Goal: Task Accomplishment & Management: Manage account settings

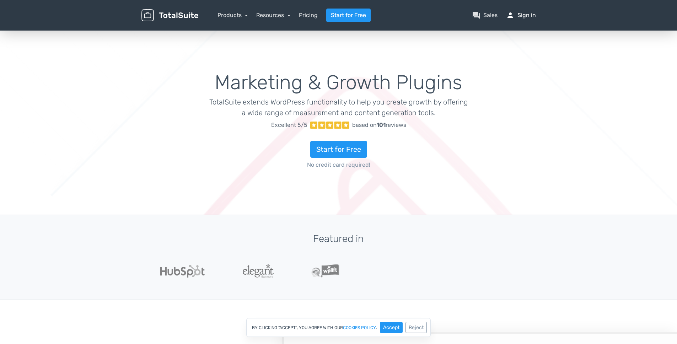
click at [525, 14] on link "person Sign in" at bounding box center [521, 15] width 30 height 9
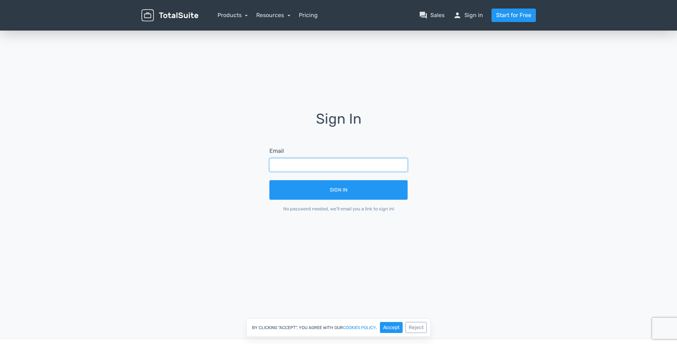
click at [310, 163] on input "text" at bounding box center [338, 165] width 138 height 14
click at [311, 165] on input "text" at bounding box center [338, 165] width 138 height 14
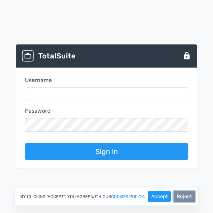
click at [183, 197] on button "Reject" at bounding box center [184, 196] width 21 height 11
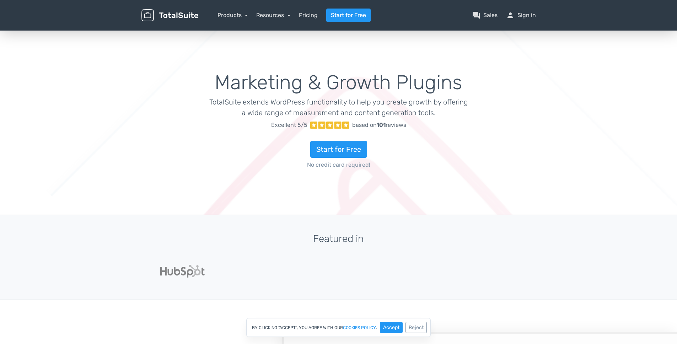
click at [528, 21] on nav "Products TotalPoll WordPress Poll and Contest Plugin TotalContest WordPress Con…" at bounding box center [373, 16] width 338 height 14
click at [527, 14] on link "person Sign in" at bounding box center [521, 15] width 30 height 9
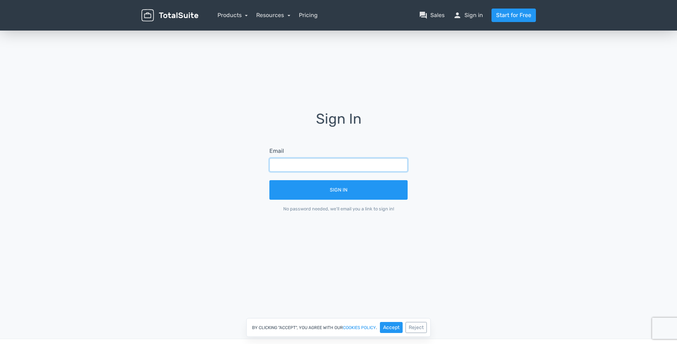
click at [328, 169] on input "text" at bounding box center [338, 165] width 138 height 14
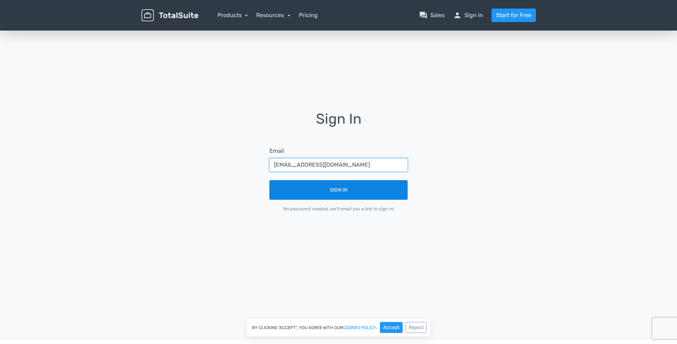
type input "it@ukactive.org.uk"
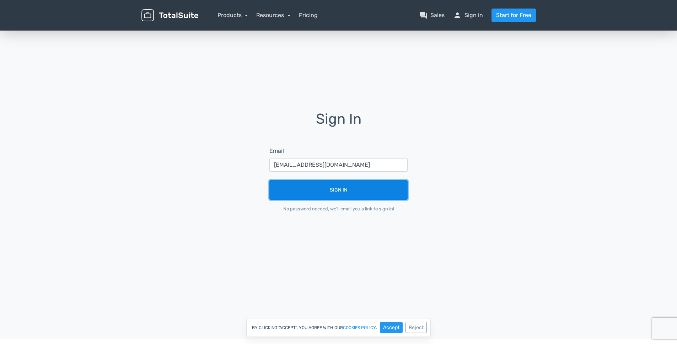
click at [341, 199] on button "Sign In" at bounding box center [338, 190] width 138 height 20
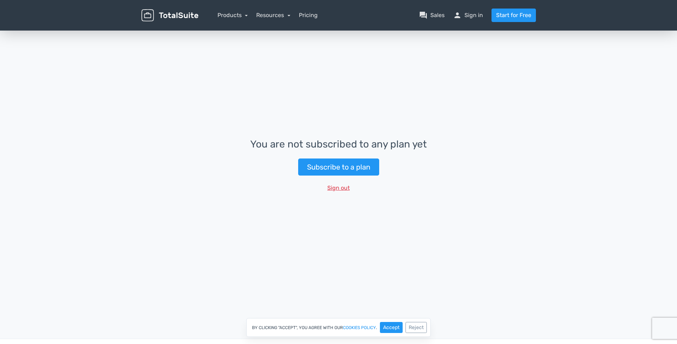
click at [343, 189] on button "Sign out" at bounding box center [339, 188] width 32 height 14
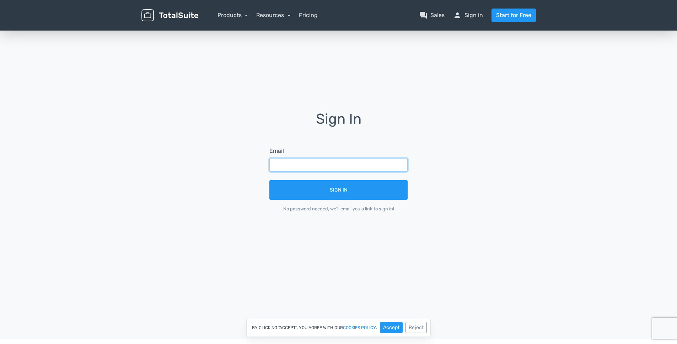
click at [328, 166] on input "text" at bounding box center [338, 165] width 138 height 14
type input "[EMAIL_ADDRESS][DOMAIN_NAME]"
click at [269, 180] on button "Sign In" at bounding box center [338, 190] width 138 height 20
